Goal: Information Seeking & Learning: Learn about a topic

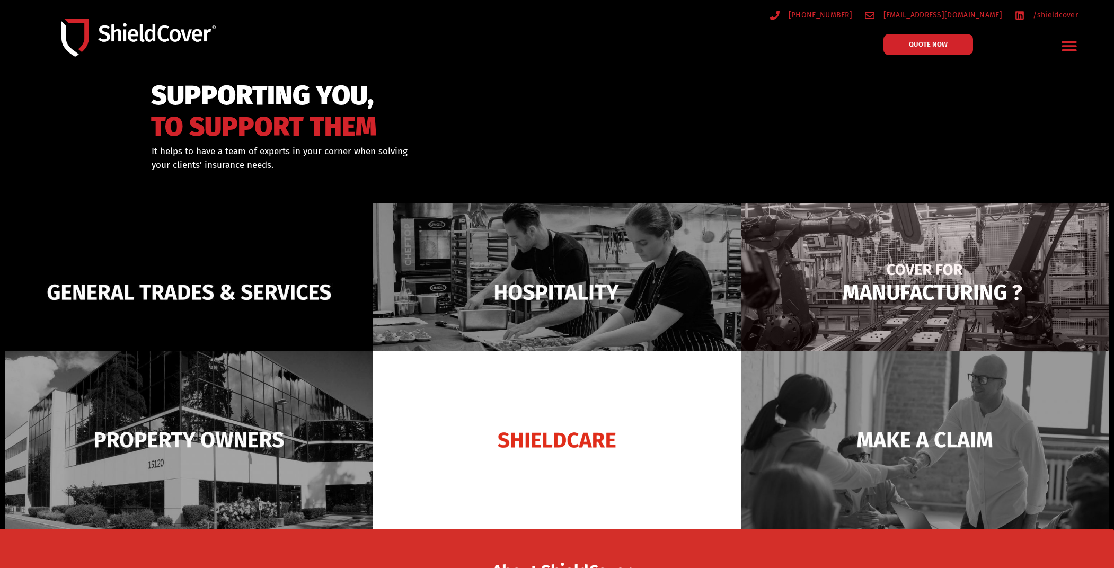
click at [975, 257] on img at bounding box center [925, 292] width 368 height 179
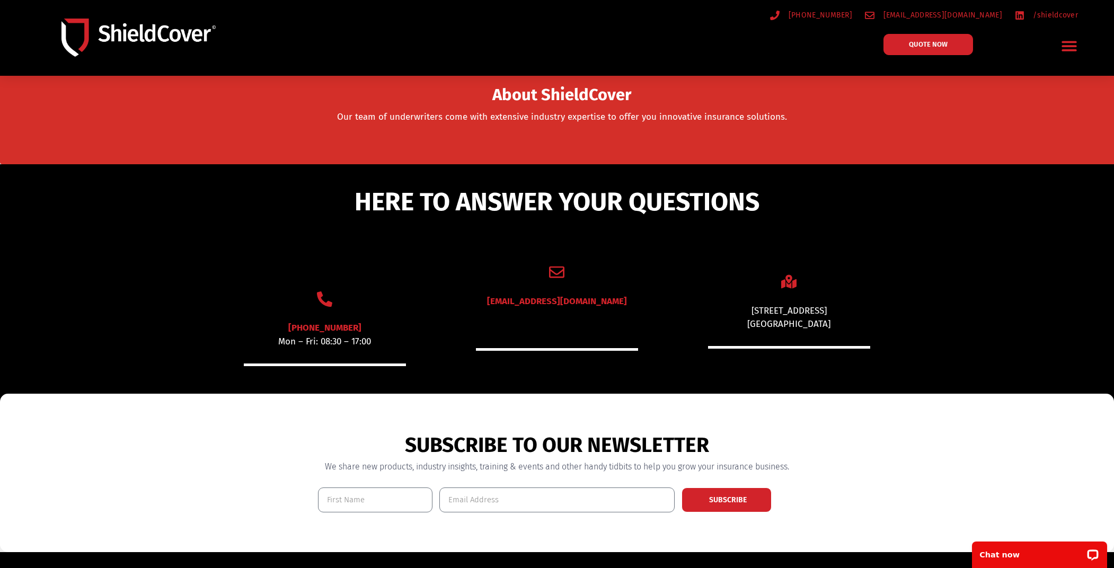
scroll to position [477, 0]
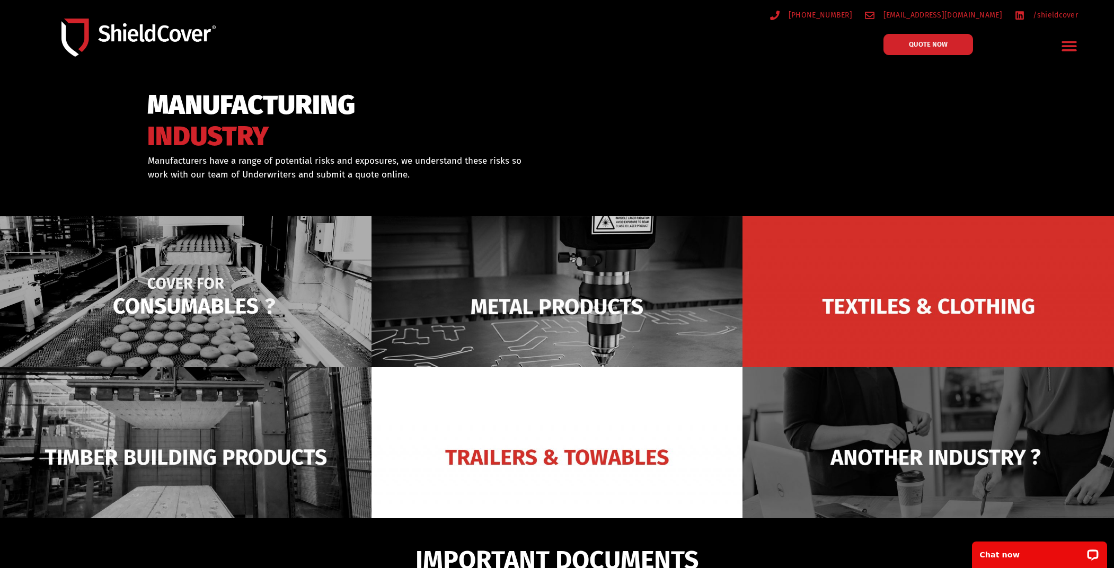
click at [219, 323] on img at bounding box center [186, 306] width 372 height 180
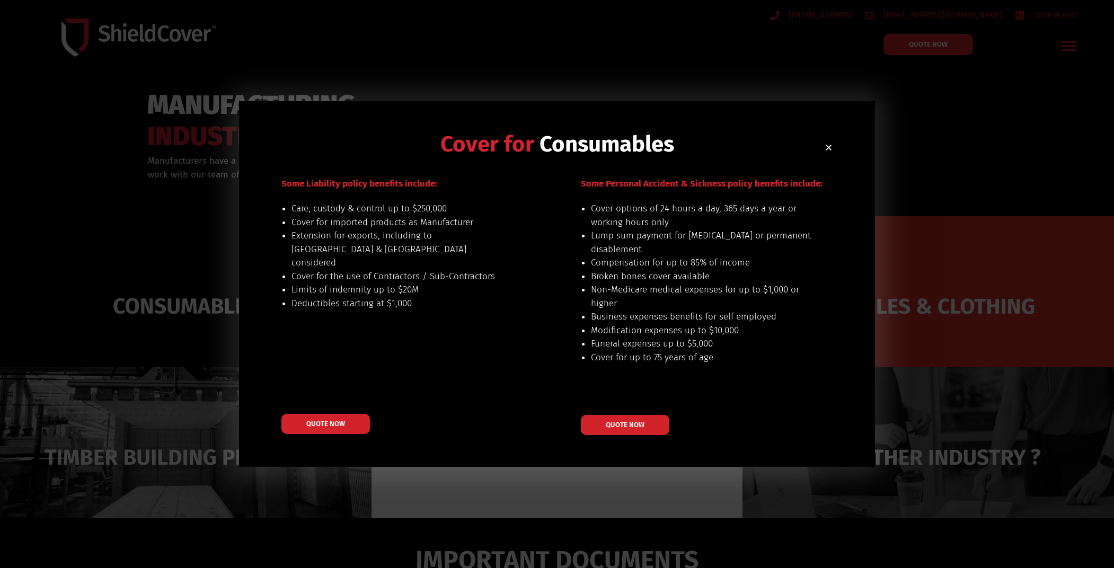
click at [827, 149] on use "Close" at bounding box center [829, 148] width 6 height 6
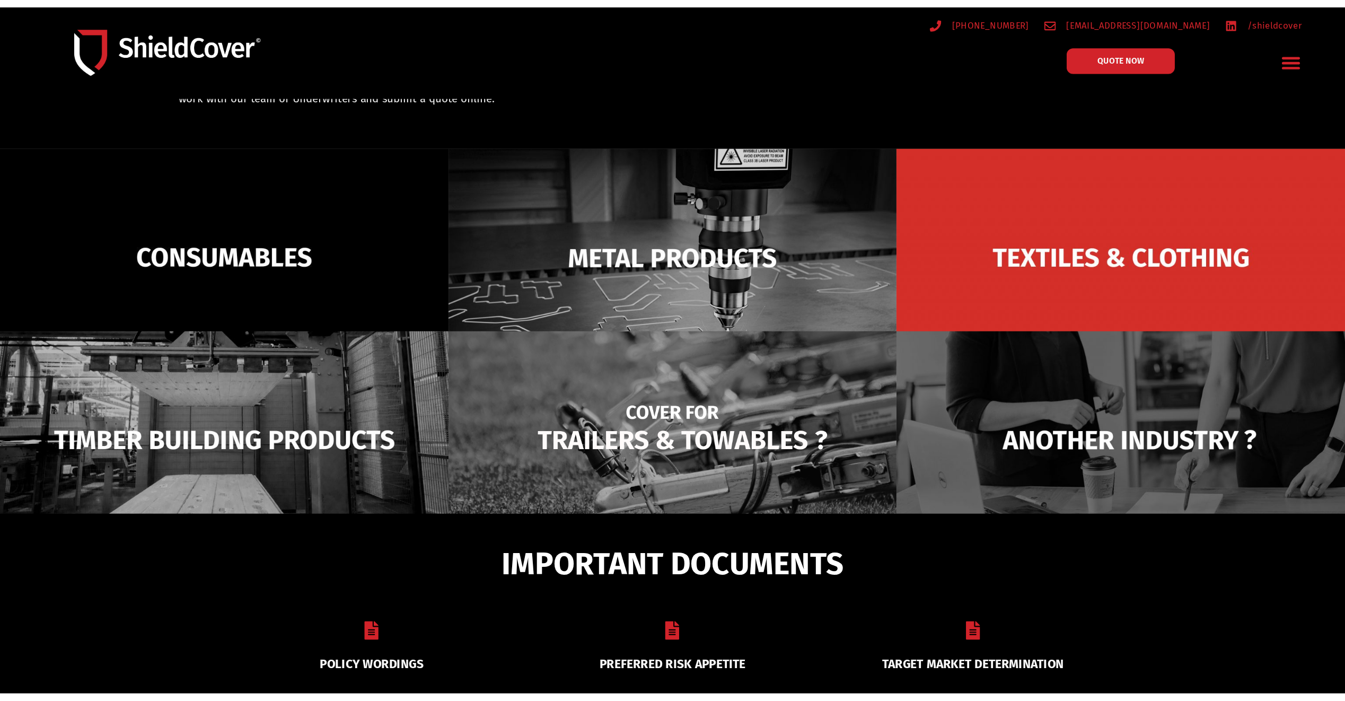
scroll to position [106, 0]
